Goal: Contribute content: Add original content to the website for others to see

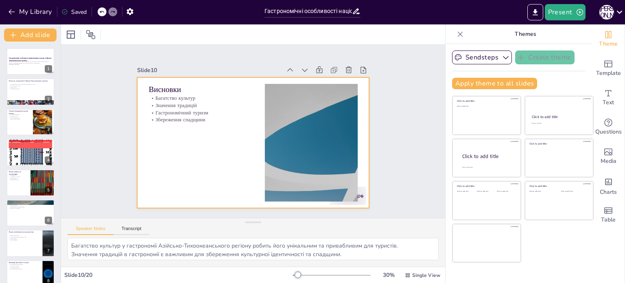
checkbox input "true"
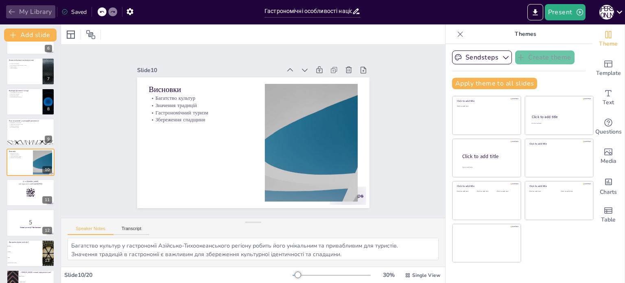
click at [36, 16] on button "My Library" at bounding box center [30, 11] width 49 height 13
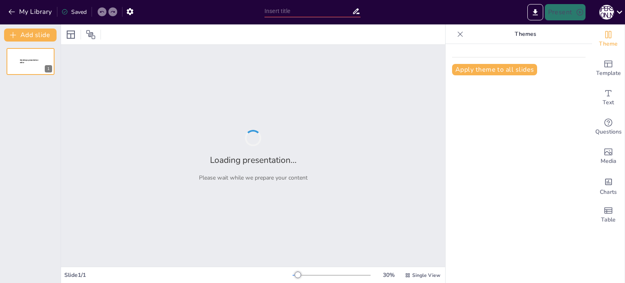
type input "Туристичний потенціал національних кухонь країн [GEOGRAPHIC_DATA]"
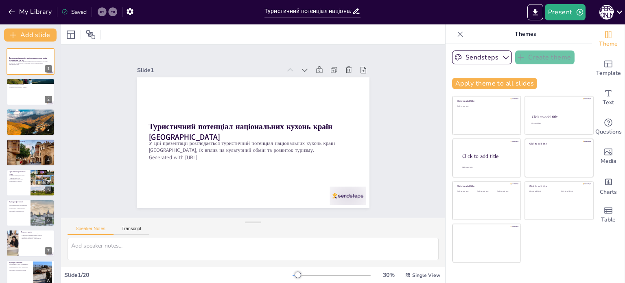
checkbox input "true"
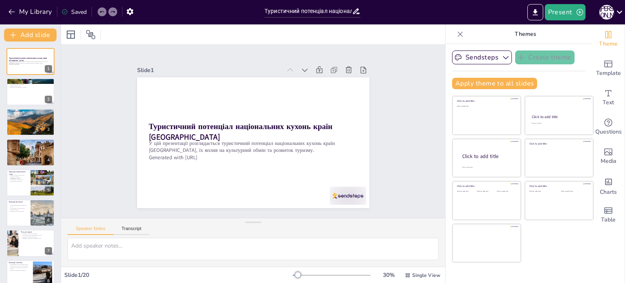
checkbox input "true"
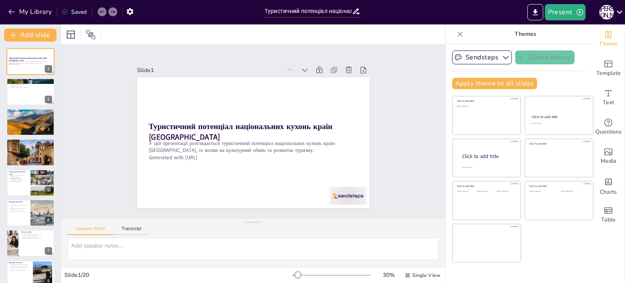
checkbox input "true"
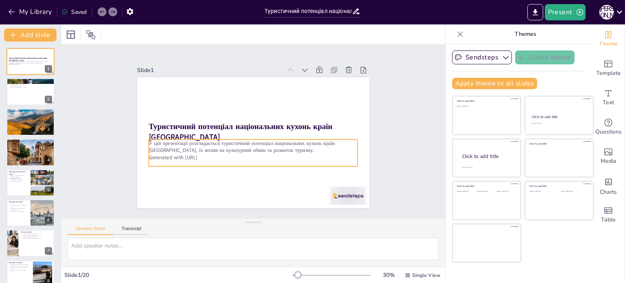
checkbox input "true"
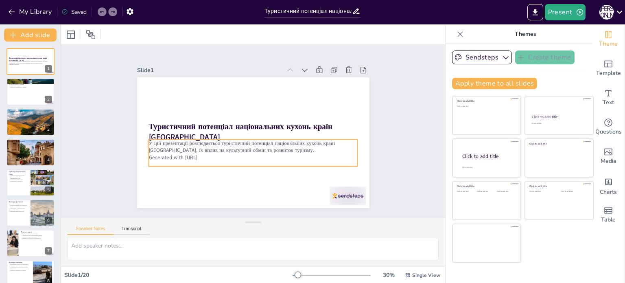
checkbox input "true"
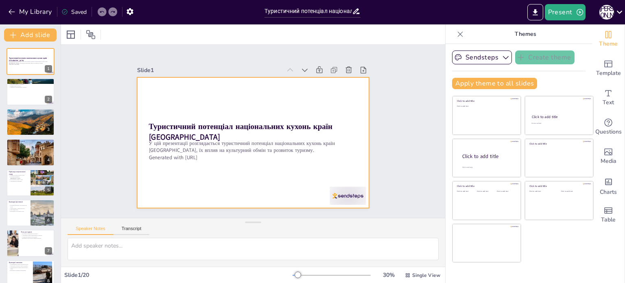
checkbox input "true"
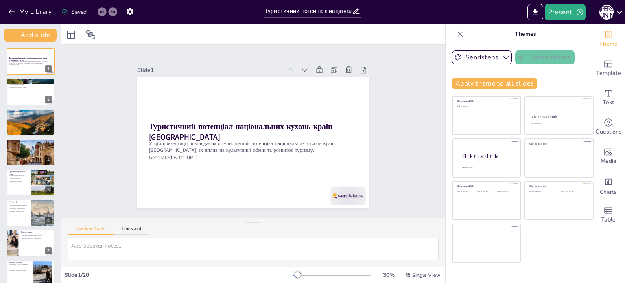
checkbox input "true"
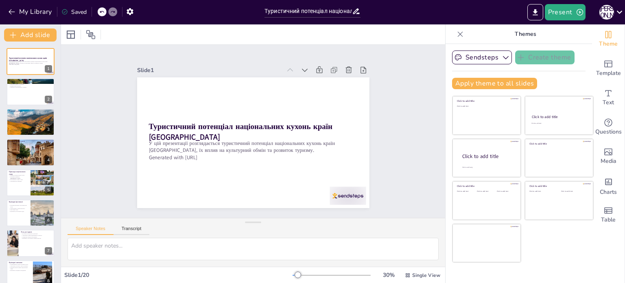
checkbox input "true"
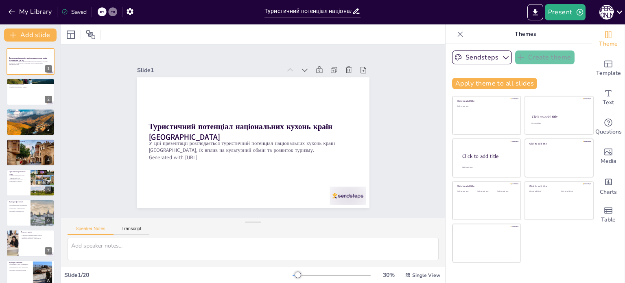
checkbox input "true"
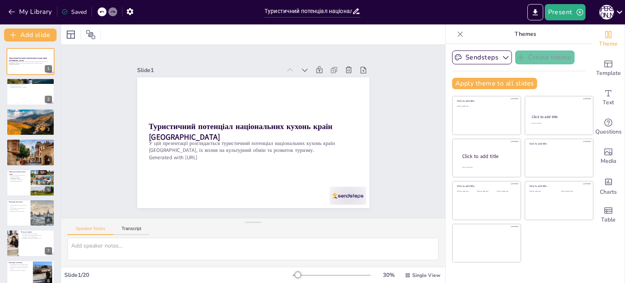
checkbox input "true"
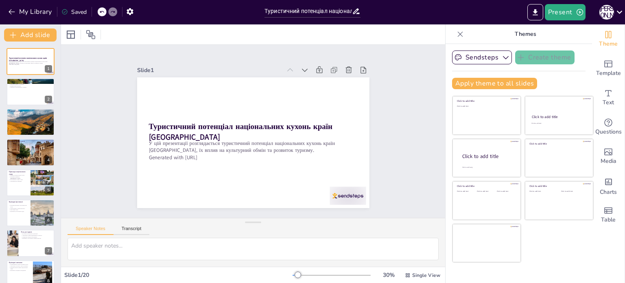
checkbox input "true"
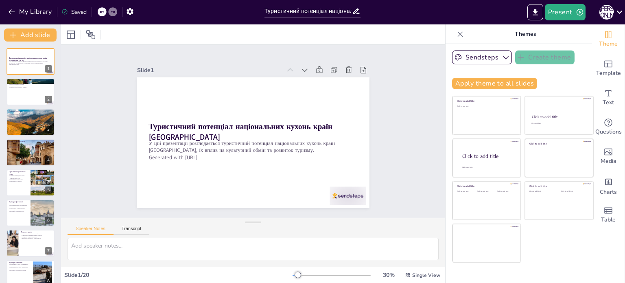
checkbox input "true"
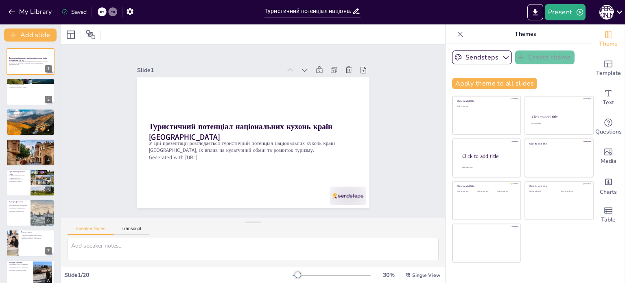
checkbox input "true"
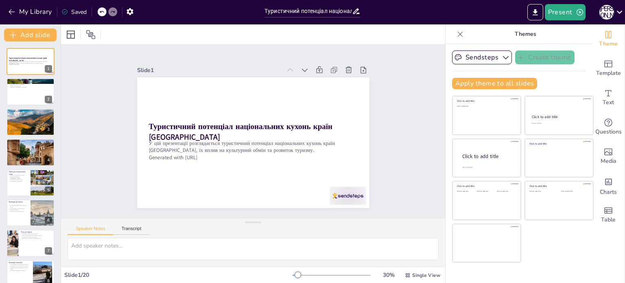
checkbox input "true"
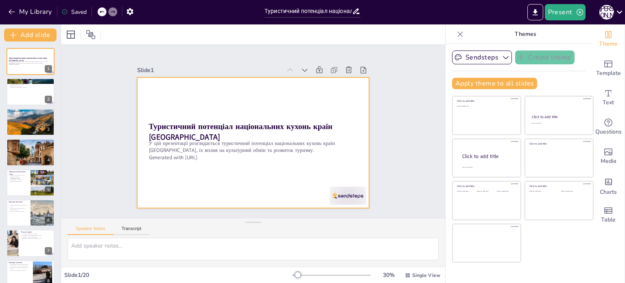
checkbox input "true"
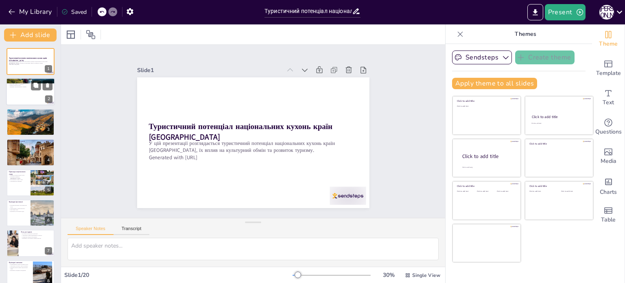
checkbox input "true"
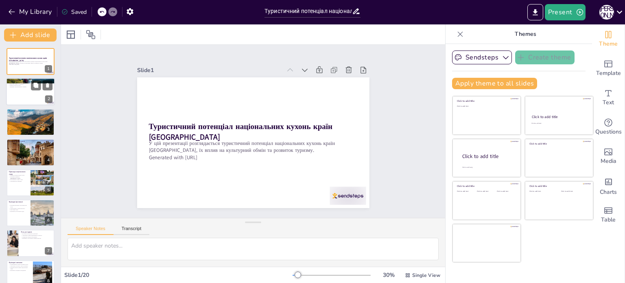
click at [26, 88] on div at bounding box center [30, 92] width 49 height 28
checkbox input "true"
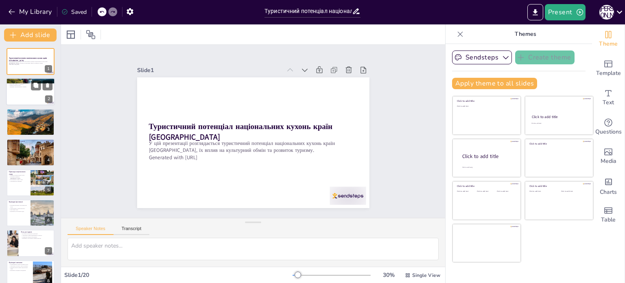
checkbox input "true"
type textarea "Національні кухні Близького Сходу, з їх різноманіттям смаків, дійсно є важливим…"
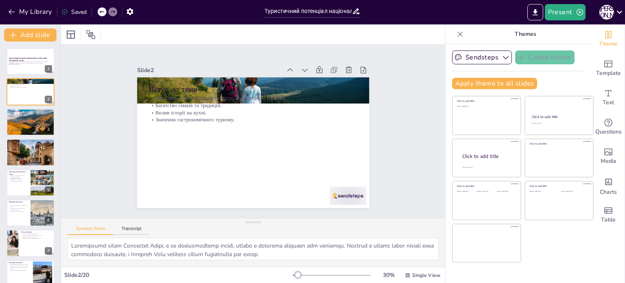
checkbox input "true"
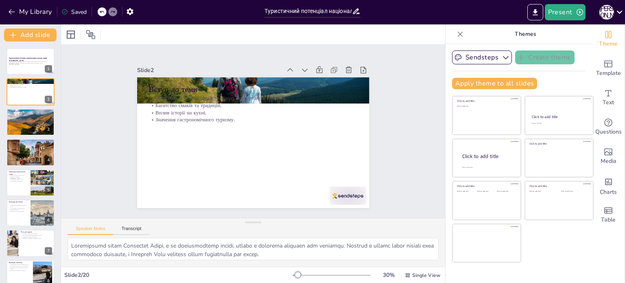
checkbox input "true"
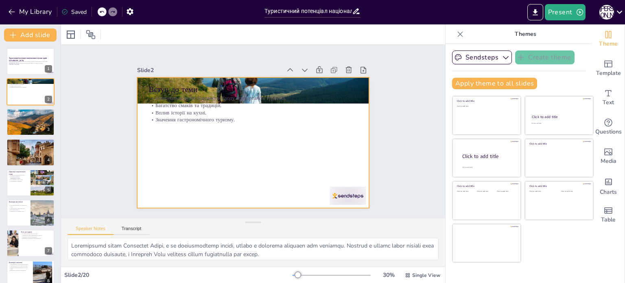
checkbox input "true"
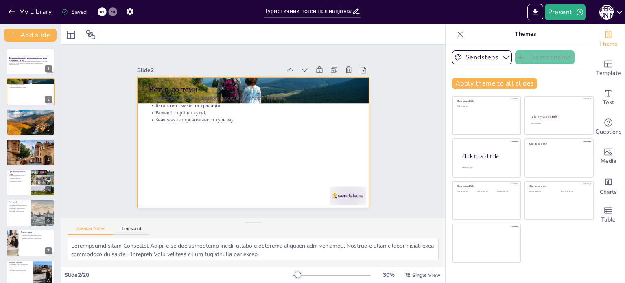
checkbox input "true"
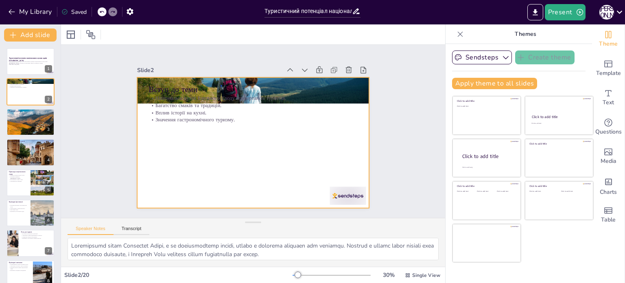
checkbox input "true"
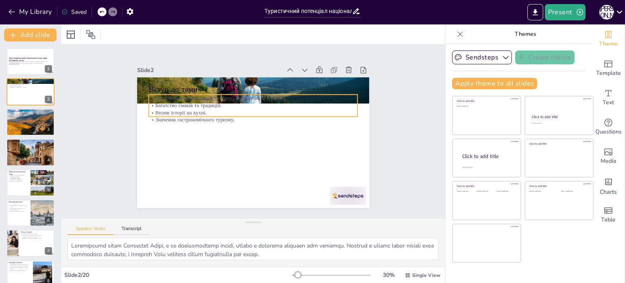
checkbox input "true"
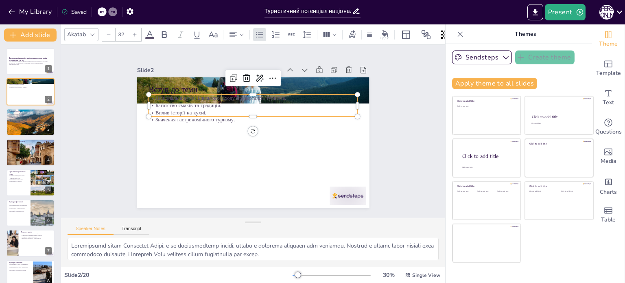
click at [171, 96] on p "Національні кухні Близького Сходу привертають туристів." at bounding box center [256, 98] width 209 height 29
checkbox input "true"
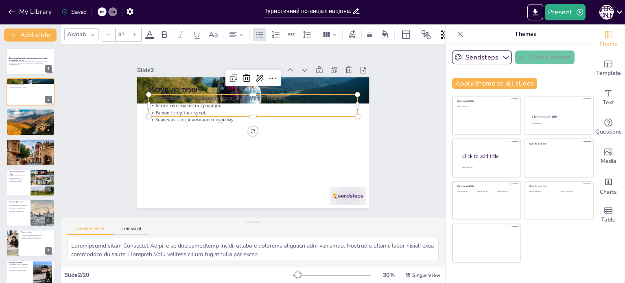
checkbox input "true"
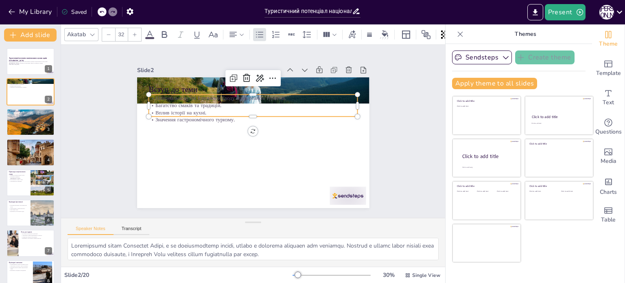
checkbox input "true"
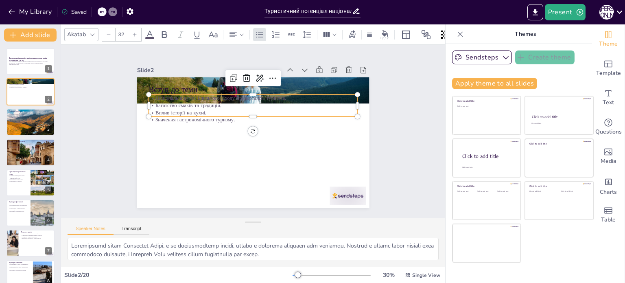
checkbox input "true"
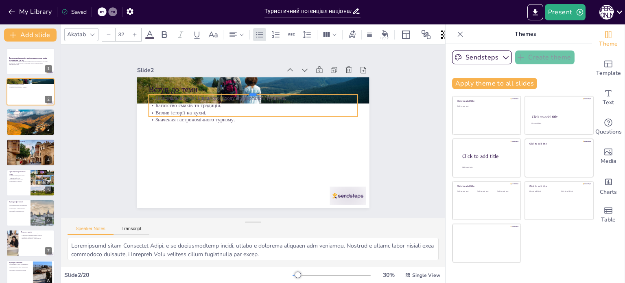
checkbox input "true"
click at [180, 90] on div at bounding box center [252, 91] width 209 height 7
checkbox input "true"
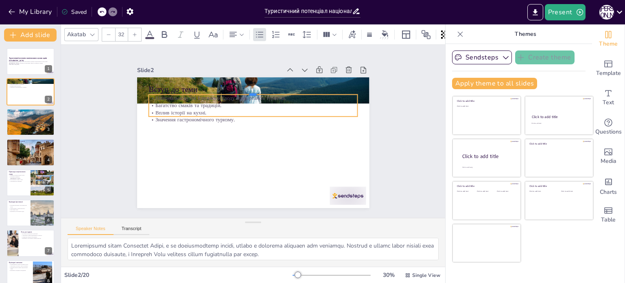
checkbox input "true"
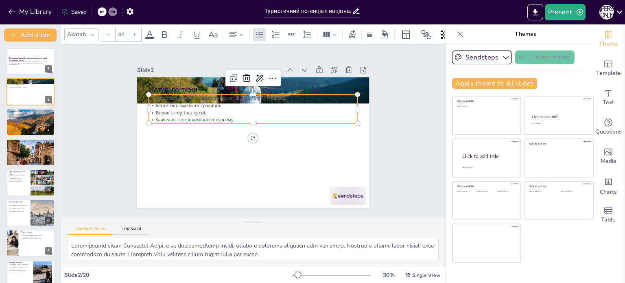
checkbox input "true"
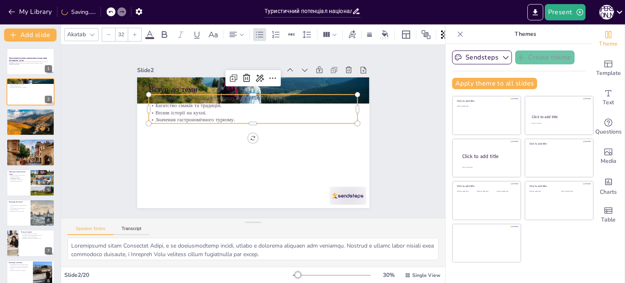
checkbox input "true"
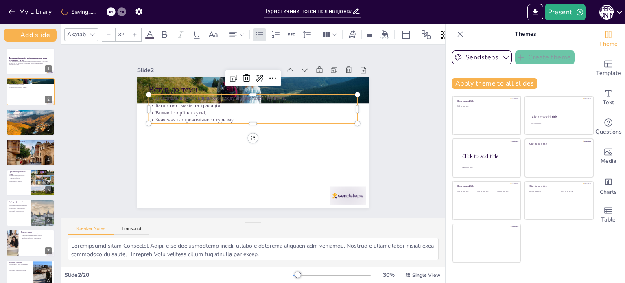
checkbox input "true"
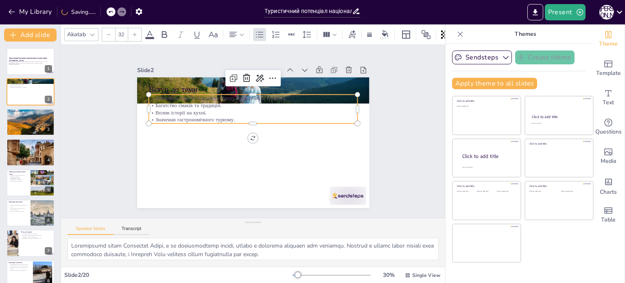
checkbox input "true"
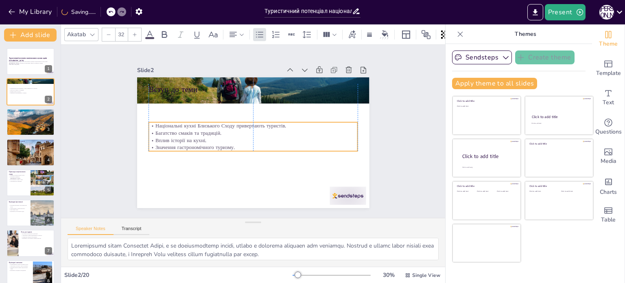
checkbox input "true"
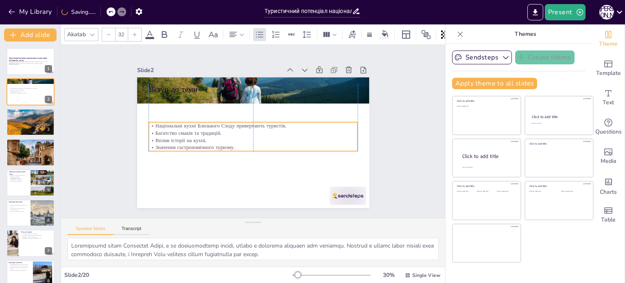
checkbox input "true"
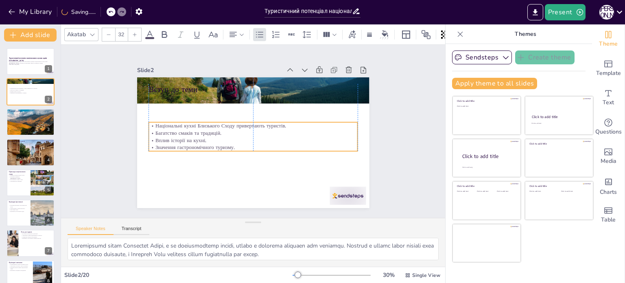
checkbox input "true"
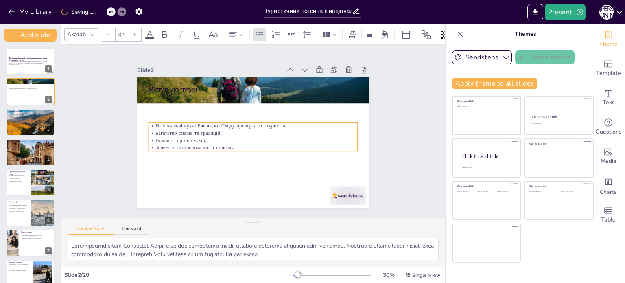
checkbox input "true"
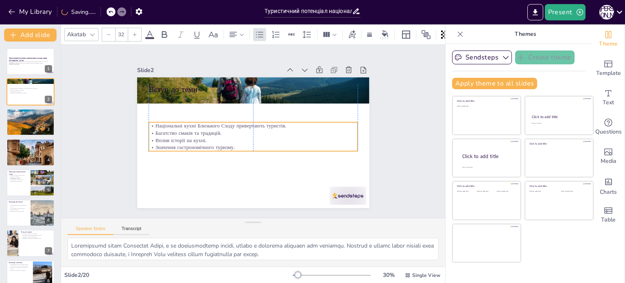
checkbox input "true"
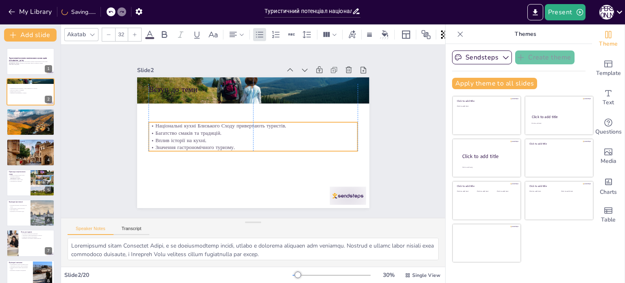
checkbox input "true"
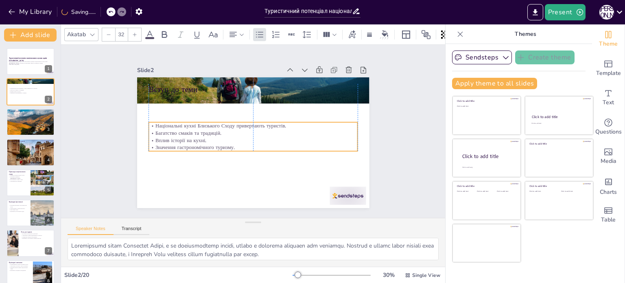
checkbox input "true"
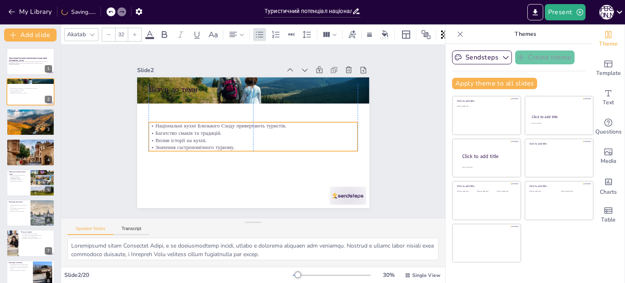
checkbox input "true"
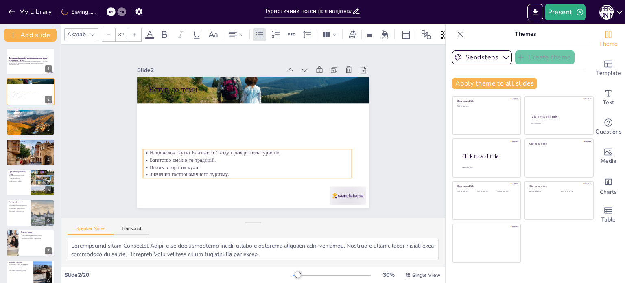
drag, startPoint x: 183, startPoint y: 96, endPoint x: 177, endPoint y: 150, distance: 54.8
click at [177, 150] on p "Національні кухні Близького Сходу привертають туристів." at bounding box center [245, 151] width 209 height 29
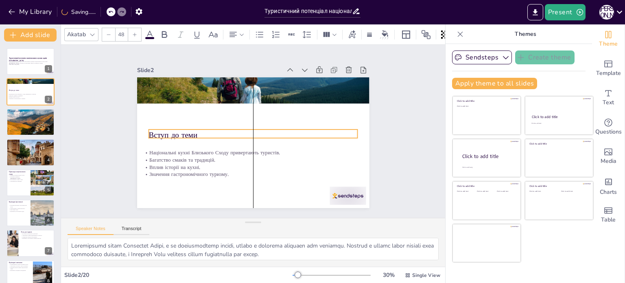
drag, startPoint x: 175, startPoint y: 85, endPoint x: 173, endPoint y: 131, distance: 46.0
click at [202, 131] on p "Вступ до теми" at bounding box center [249, 132] width 95 height 195
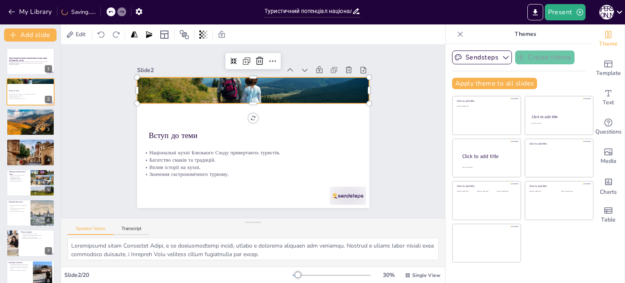
click at [157, 99] on div at bounding box center [257, 91] width 247 height 178
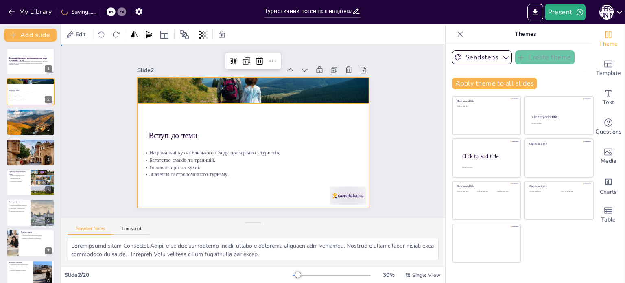
click at [146, 106] on div at bounding box center [251, 143] width 254 height 176
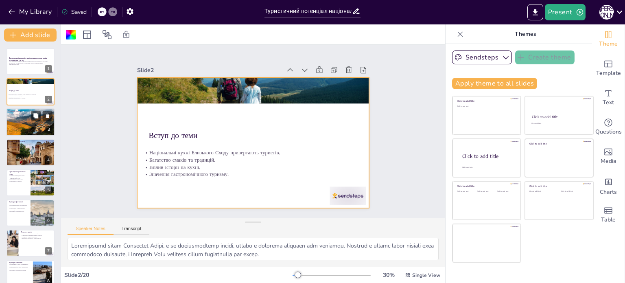
click at [14, 120] on div at bounding box center [30, 122] width 49 height 33
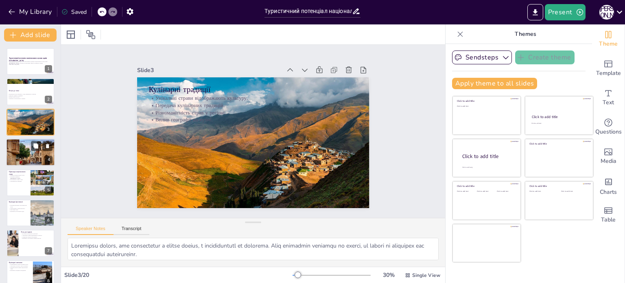
click at [9, 144] on p "Популярність кулінарного туризму зростає." at bounding box center [31, 145] width 44 height 2
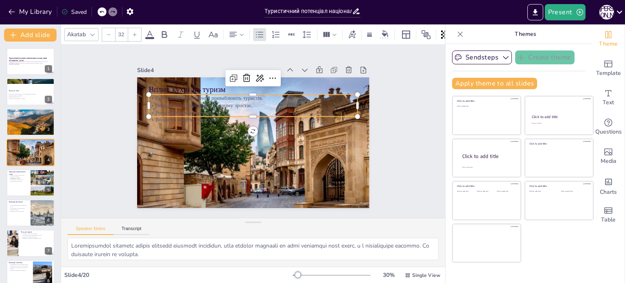
click at [172, 108] on p "Роль туристичних агенцій." at bounding box center [257, 113] width 206 height 50
click at [386, 30] on icon at bounding box center [385, 33] width 7 height 7
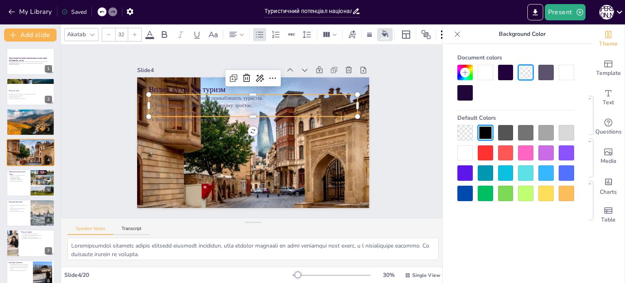
click at [499, 69] on div at bounding box center [505, 72] width 15 height 15
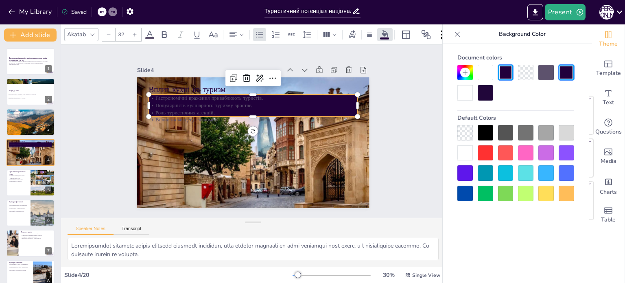
click at [491, 72] on div at bounding box center [484, 72] width 15 height 15
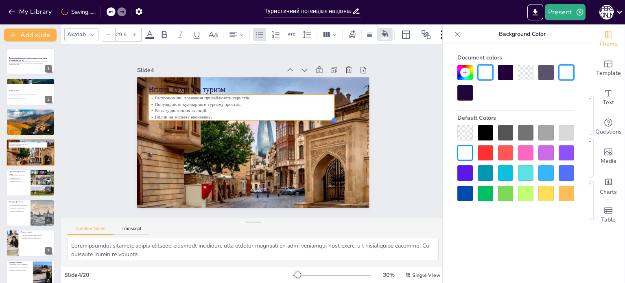
drag, startPoint x: 351, startPoint y: 113, endPoint x: 322, endPoint y: 111, distance: 28.5
click at [322, 111] on div "Вплив кухні на туризм Гастрономічні враження приваблюють туристів. Популярність…" at bounding box center [253, 142] width 232 height 131
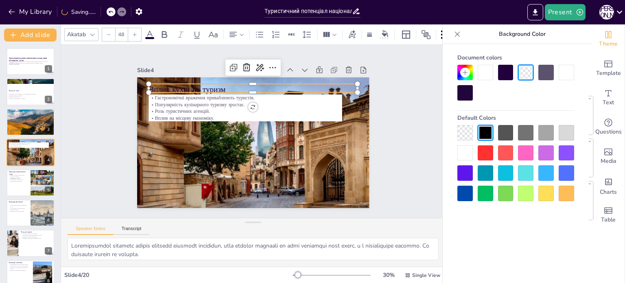
click at [179, 87] on p "Вплив кухні на туризм" at bounding box center [257, 89] width 209 height 33
drag, startPoint x: 485, startPoint y: 81, endPoint x: 480, endPoint y: 68, distance: 13.4
click at [480, 68] on div at bounding box center [515, 83] width 117 height 36
click at [480, 68] on div at bounding box center [484, 72] width 15 height 15
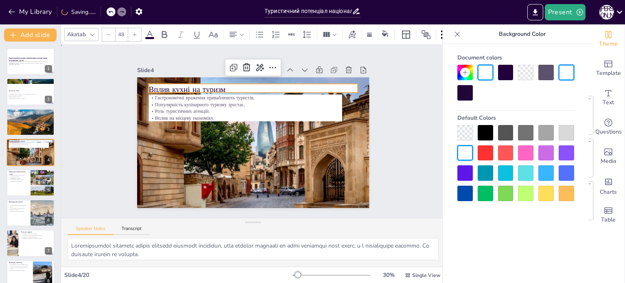
click at [387, 135] on div "Slide 1 Туристичний потенціал національних кухонь країн Близького Сходу У цій п…" at bounding box center [253, 131] width 412 height 249
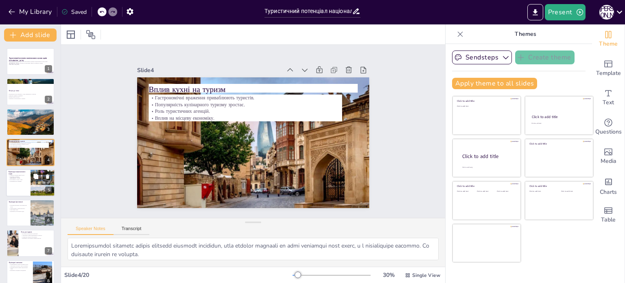
click at [20, 183] on div at bounding box center [30, 183] width 49 height 28
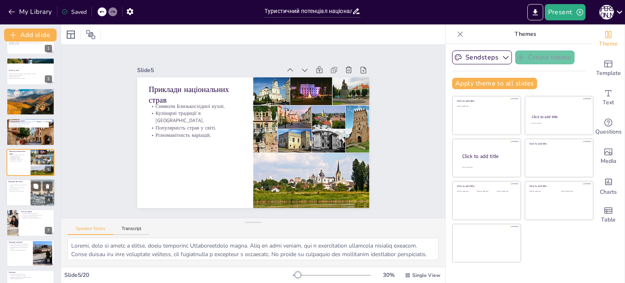
click at [13, 192] on div at bounding box center [30, 193] width 49 height 28
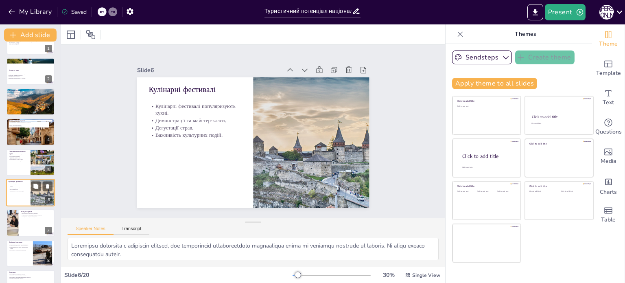
scroll to position [50, 0]
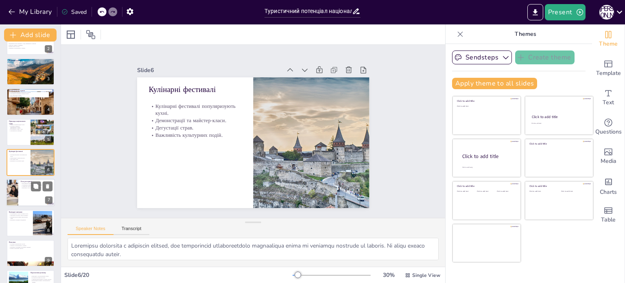
click at [10, 189] on div at bounding box center [11, 193] width 41 height 28
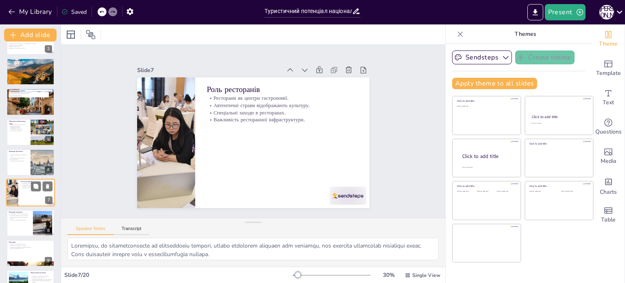
scroll to position [81, 0]
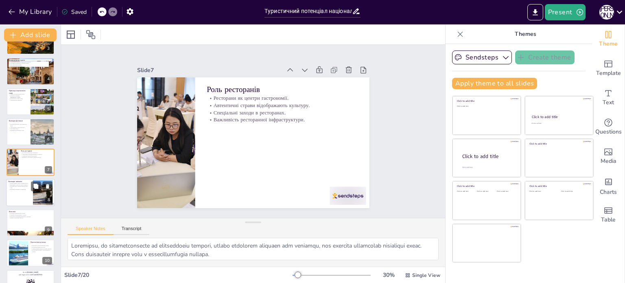
click at [16, 195] on div at bounding box center [30, 193] width 49 height 28
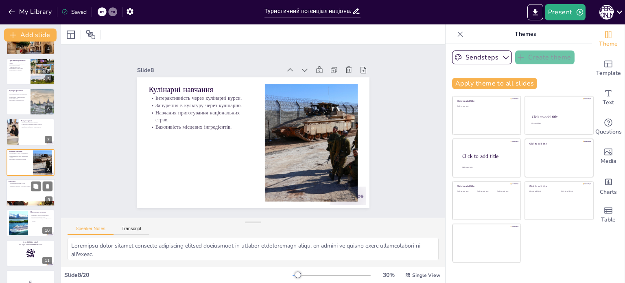
click at [9, 185] on p "Важливість підтримки кулінарних традицій." at bounding box center [31, 186] width 44 height 2
